Goal: Navigation & Orientation: Find specific page/section

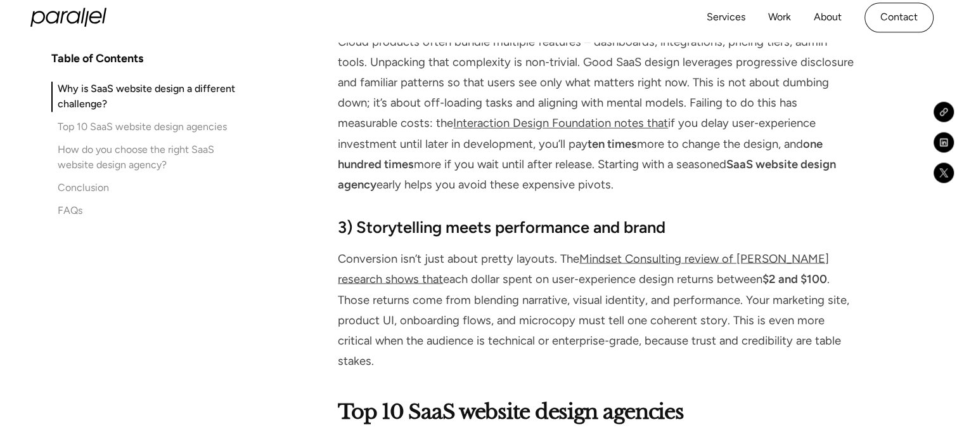
scroll to position [2173, 0]
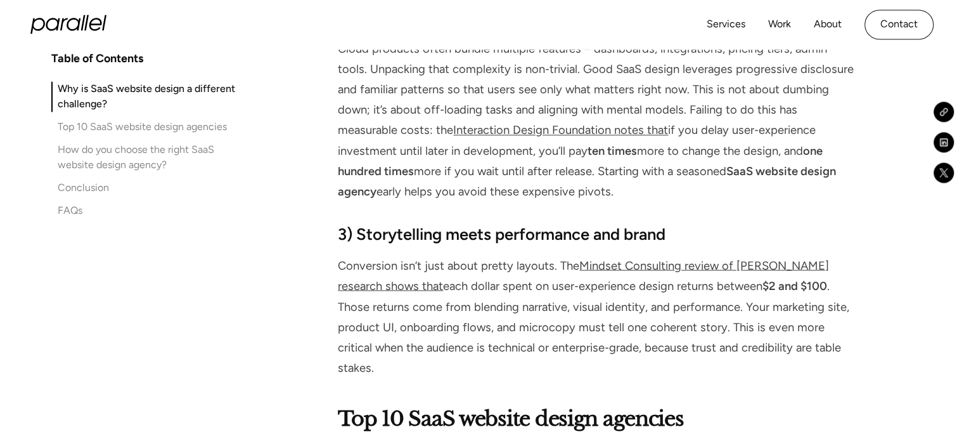
click at [55, 22] on icon "home" at bounding box center [68, 24] width 76 height 19
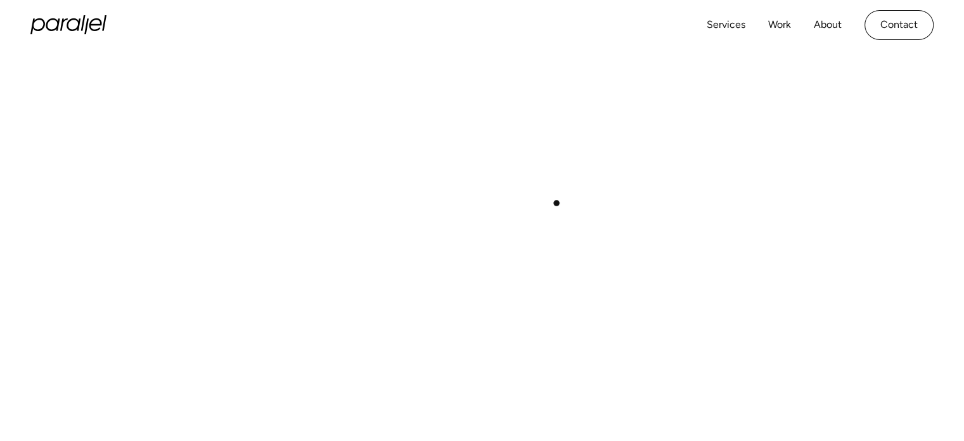
scroll to position [474, 0]
click at [557, 203] on div "Play with Sound" at bounding box center [482, 235] width 904 height 509
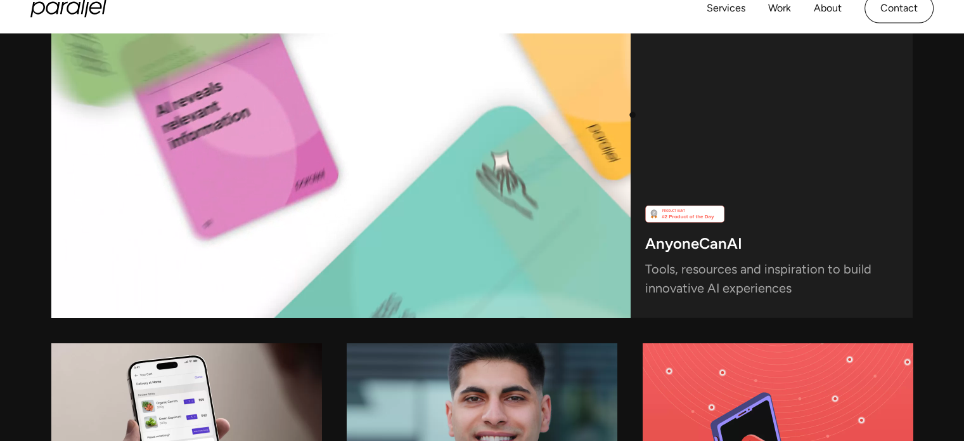
scroll to position [3855, 0]
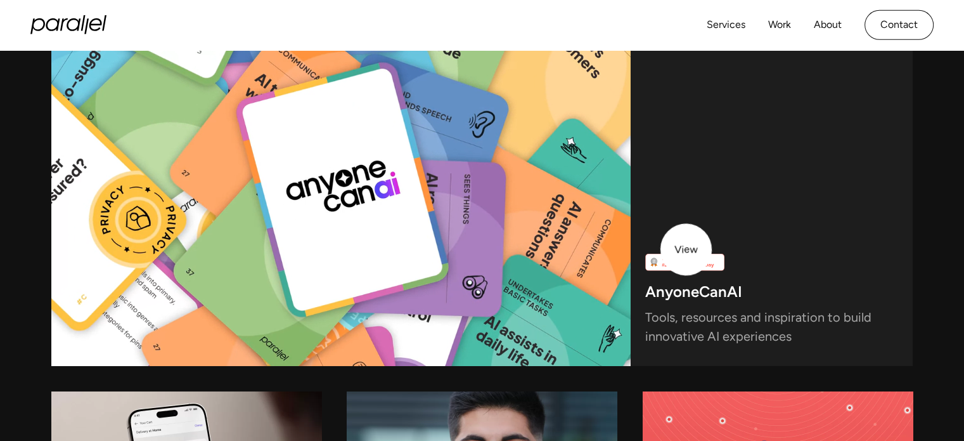
click at [685, 254] on img at bounding box center [684, 262] width 79 height 17
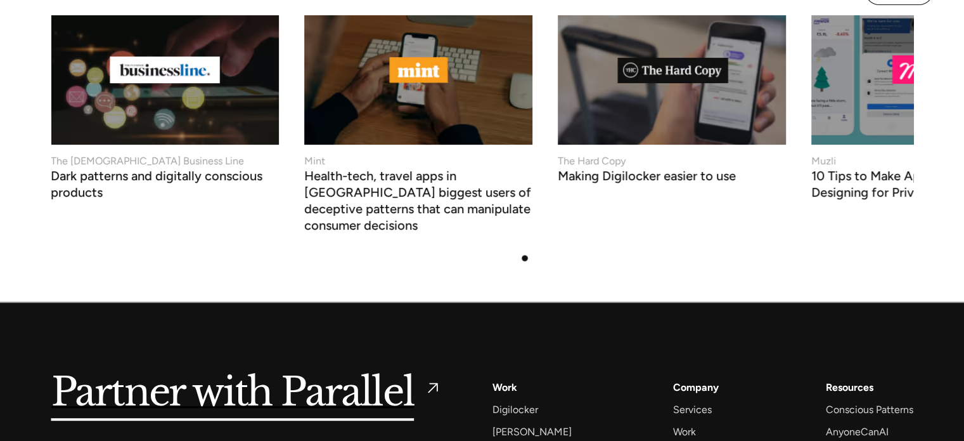
scroll to position [5525, 0]
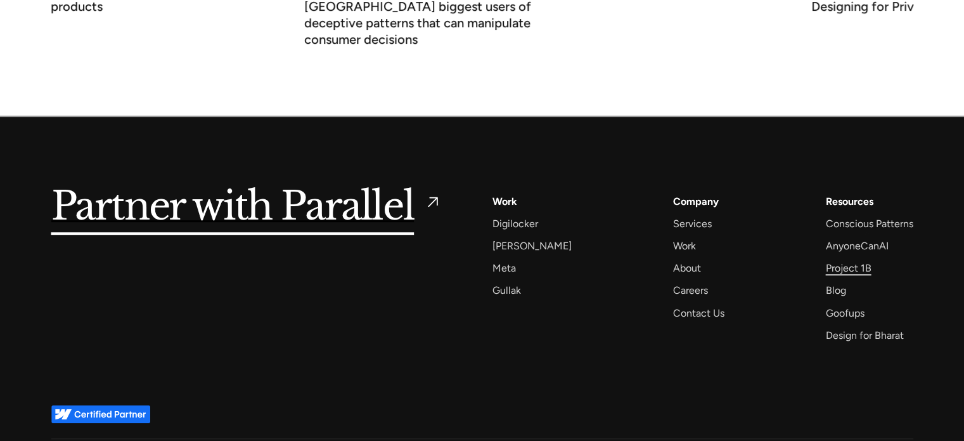
click at [868, 259] on div "Project 1B" at bounding box center [849, 267] width 46 height 17
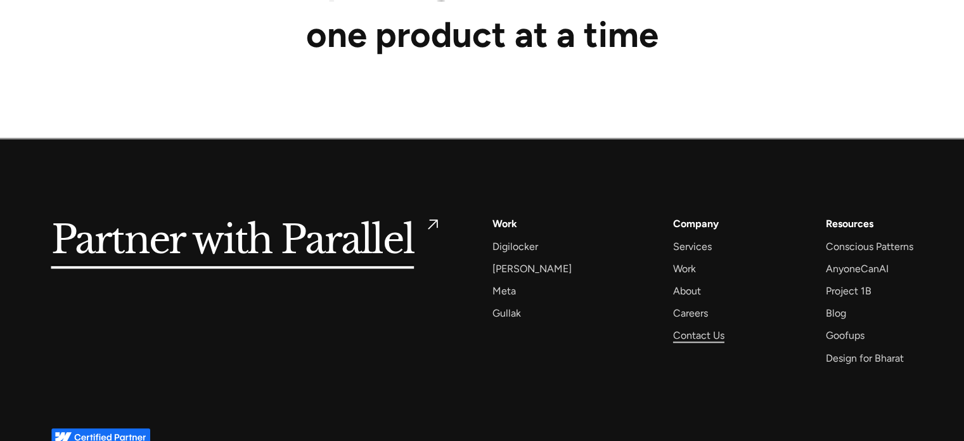
scroll to position [6714, 0]
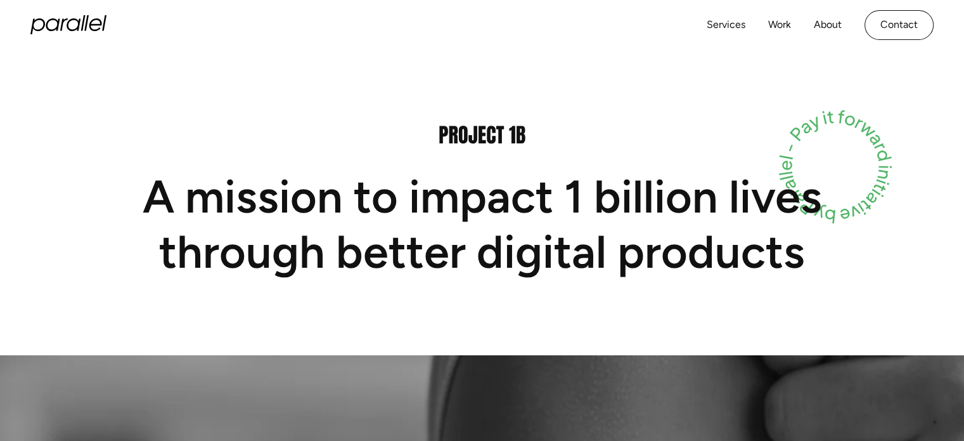
scroll to position [0, 0]
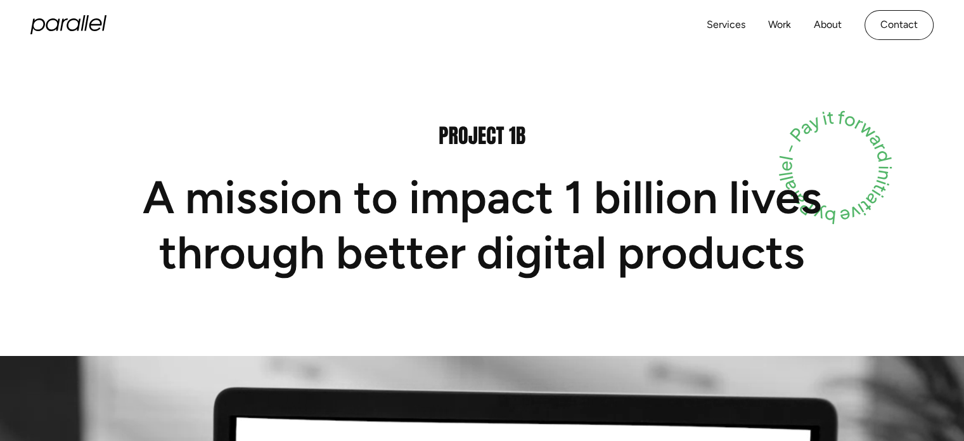
click at [66, 21] on icon "home" at bounding box center [68, 24] width 76 height 19
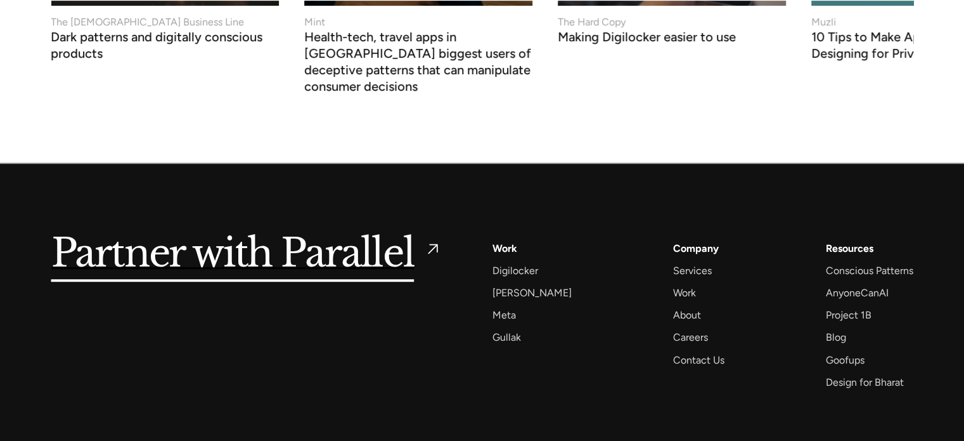
scroll to position [5525, 0]
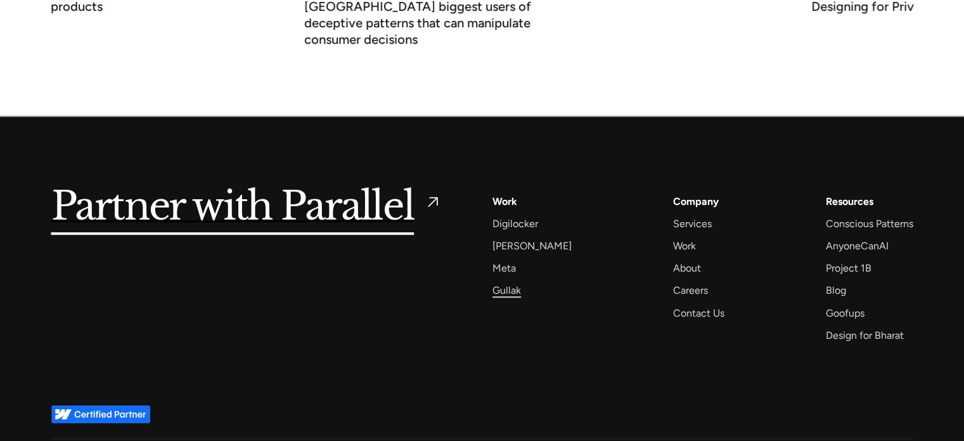
click at [517, 282] on div "Gullak" at bounding box center [507, 290] width 29 height 17
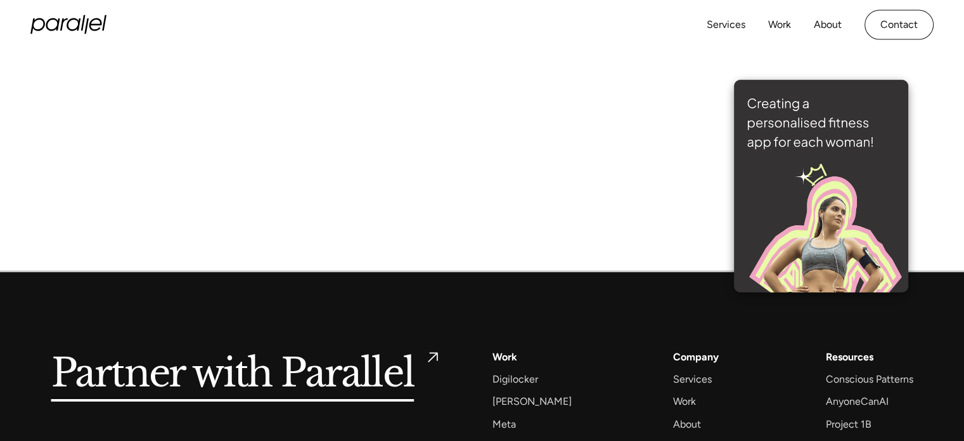
scroll to position [8503, 0]
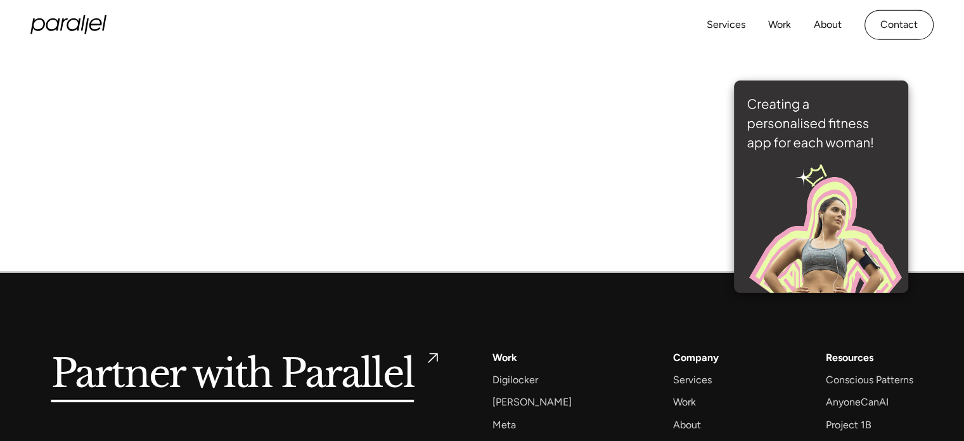
click at [853, 183] on img at bounding box center [821, 187] width 174 height 212
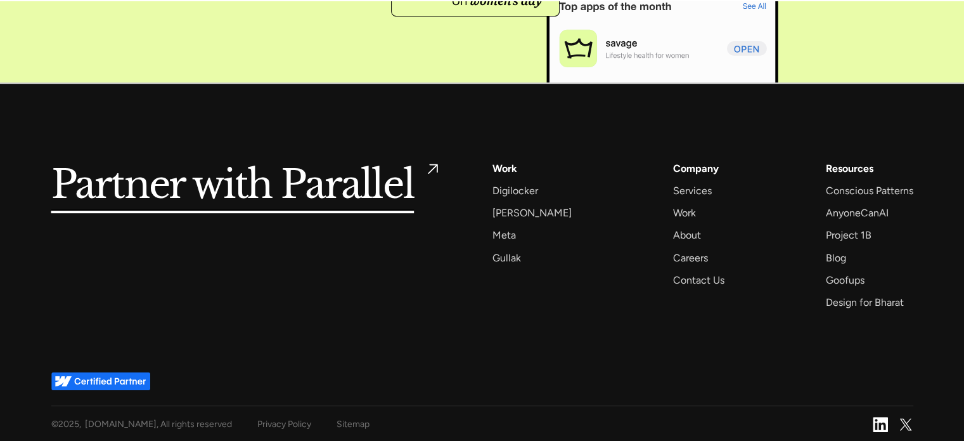
scroll to position [5265, 0]
